Goal: Find specific page/section: Find specific page/section

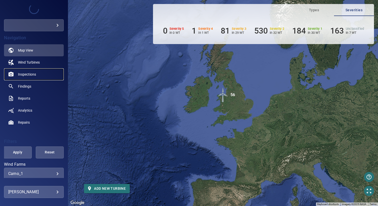
click at [31, 78] on link "Inspections" at bounding box center [34, 74] width 60 height 12
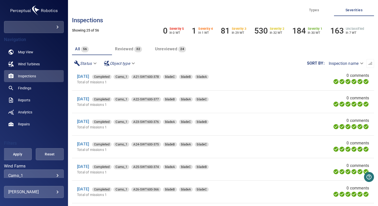
scroll to position [4, 0]
click at [368, 63] on icon "button" at bounding box center [370, 63] width 5 height 5
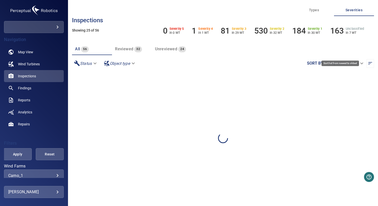
scroll to position [0, 0]
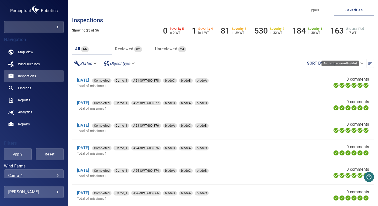
click at [368, 64] on icon "button" at bounding box center [370, 63] width 5 height 5
